Goal: Navigation & Orientation: Find specific page/section

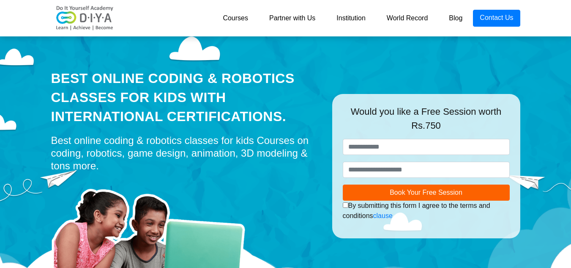
click at [295, 18] on link "Partner with Us" at bounding box center [292, 18] width 67 height 17
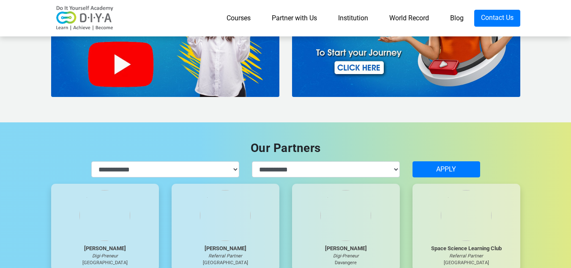
scroll to position [2368, 0]
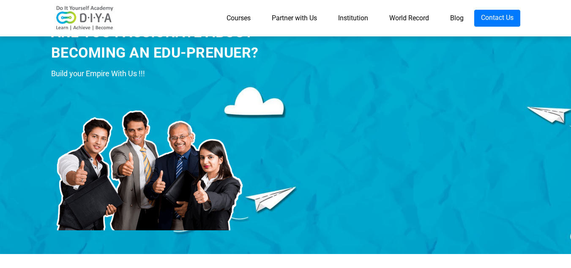
scroll to position [0, 0]
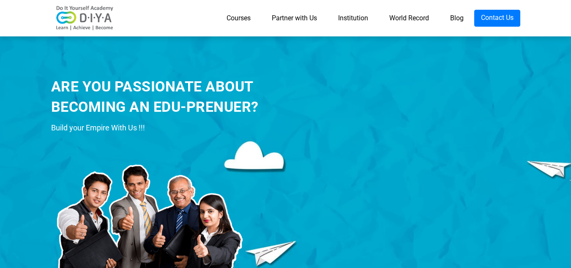
click at [348, 16] on link "Institution" at bounding box center [353, 18] width 51 height 17
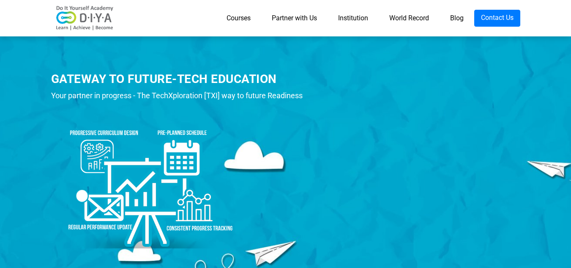
click at [409, 16] on link "World Record" at bounding box center [409, 18] width 61 height 17
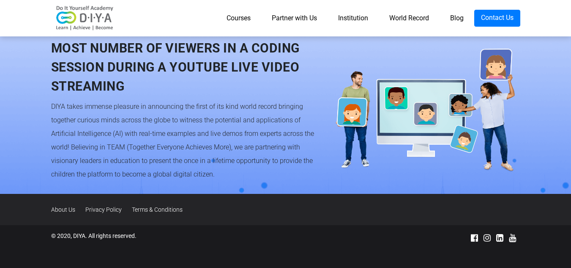
scroll to position [827, 0]
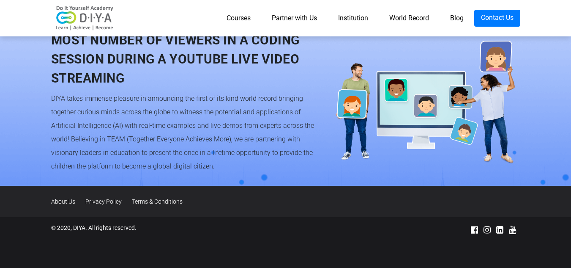
click at [453, 15] on link "Blog" at bounding box center [457, 18] width 35 height 17
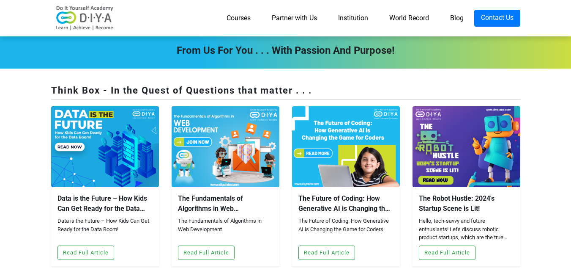
click at [230, 17] on link "Courses" at bounding box center [238, 18] width 45 height 17
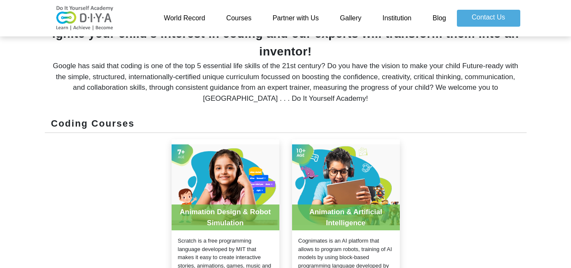
scroll to position [254, 0]
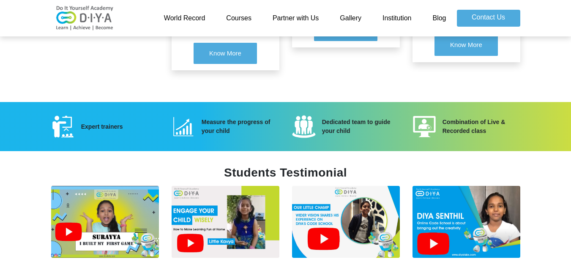
scroll to position [1185, 0]
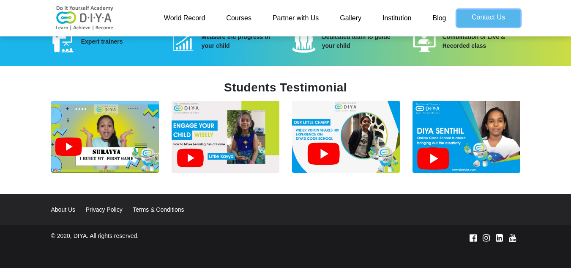
click at [488, 16] on link "Contact Us" at bounding box center [488, 18] width 63 height 17
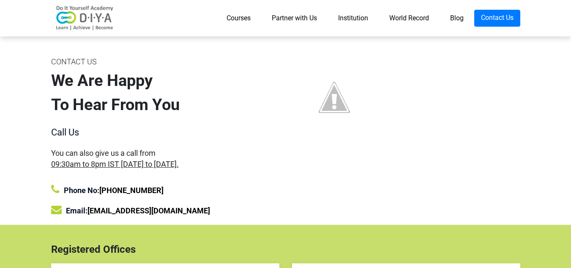
click at [92, 19] on img at bounding box center [85, 17] width 68 height 25
